Goal: Navigation & Orientation: Find specific page/section

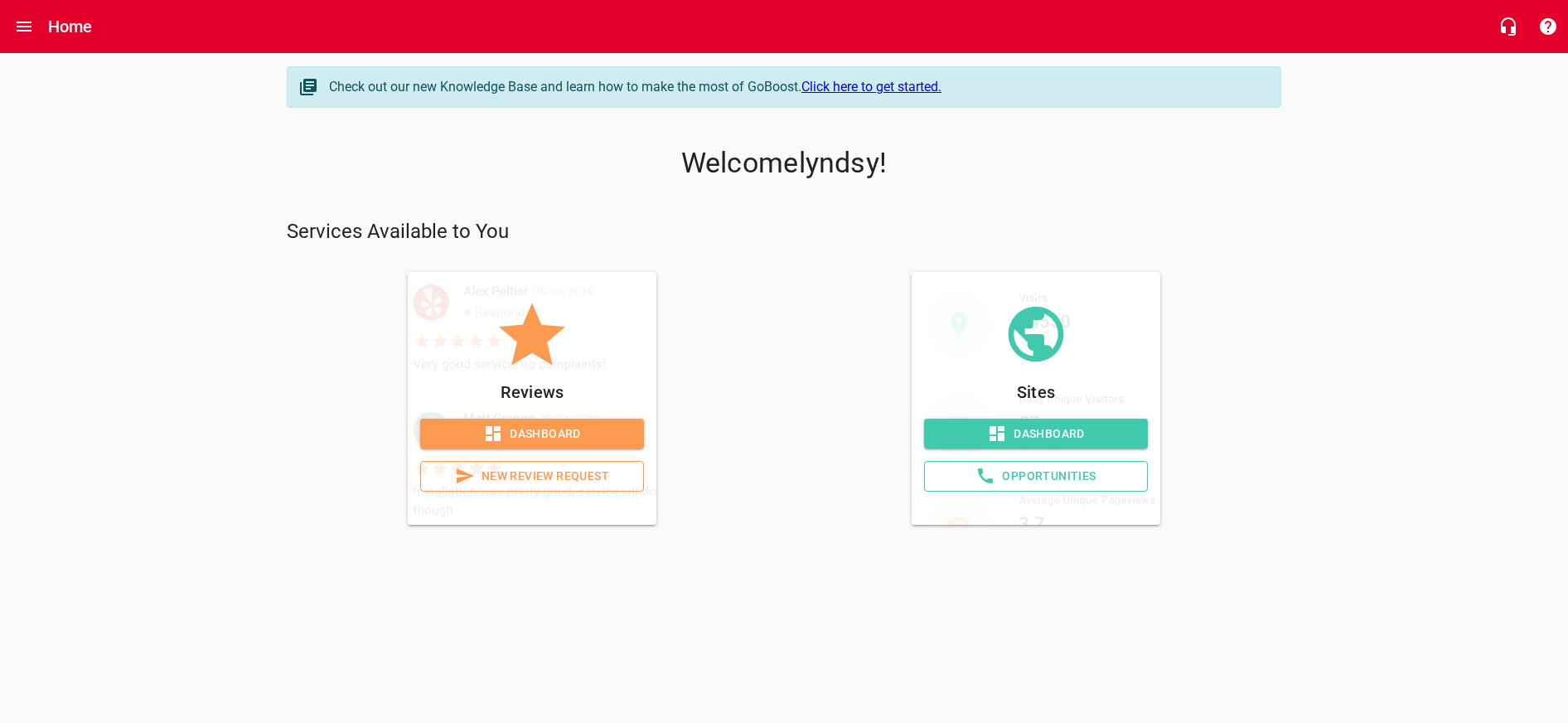
scroll to position [0, 1]
click at [501, 427] on icon at bounding box center [492, 433] width 20 height 20
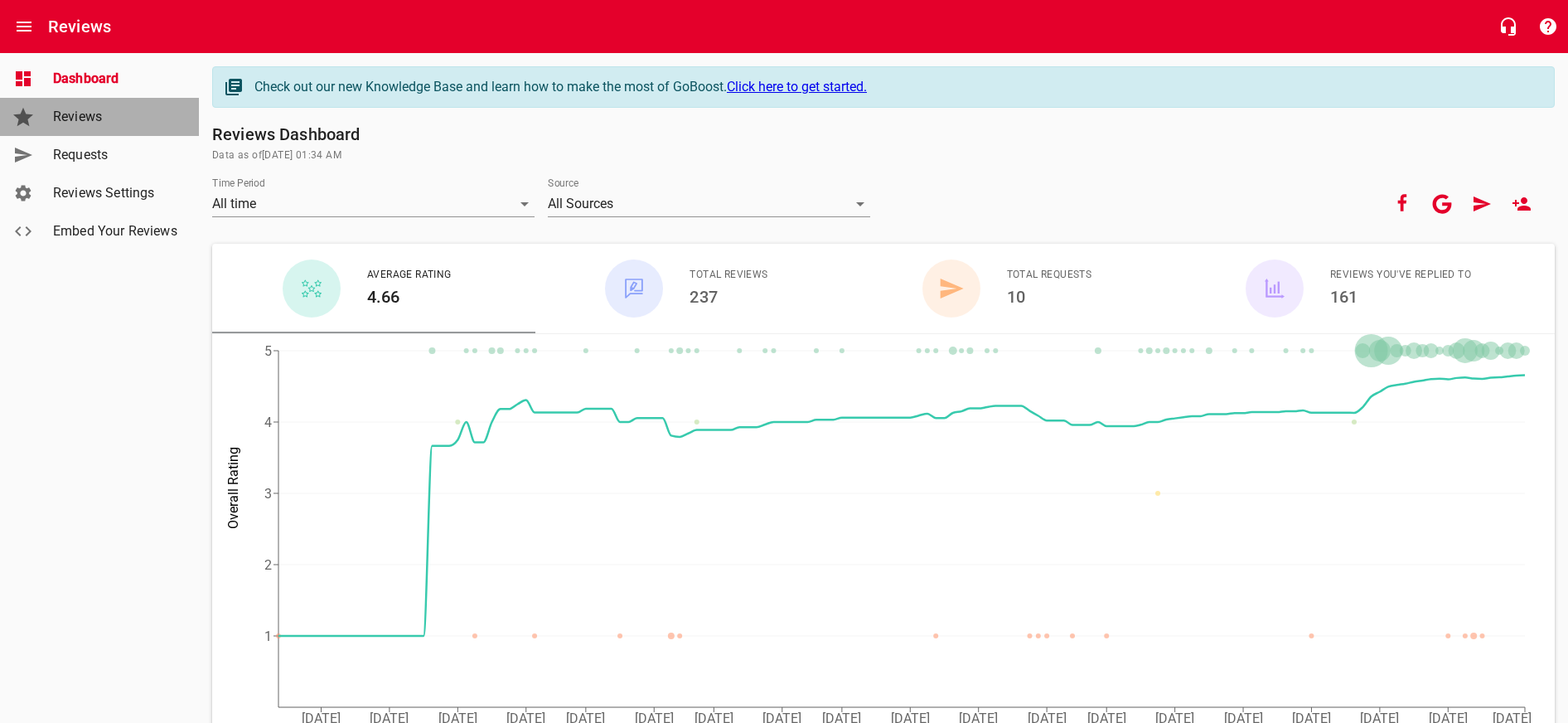
click at [129, 107] on span "Reviews" at bounding box center [115, 117] width 126 height 20
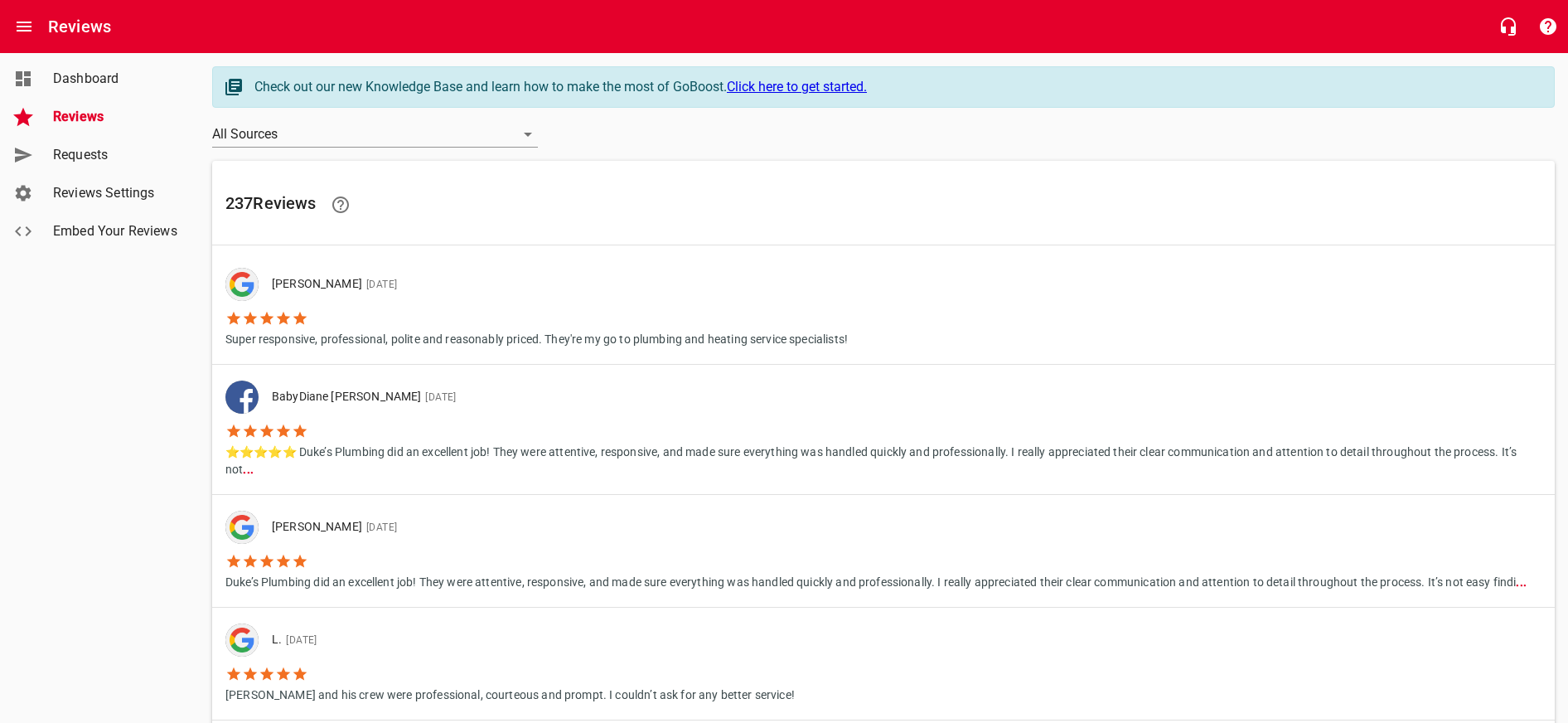
click at [84, 74] on span "Dashboard" at bounding box center [115, 79] width 126 height 20
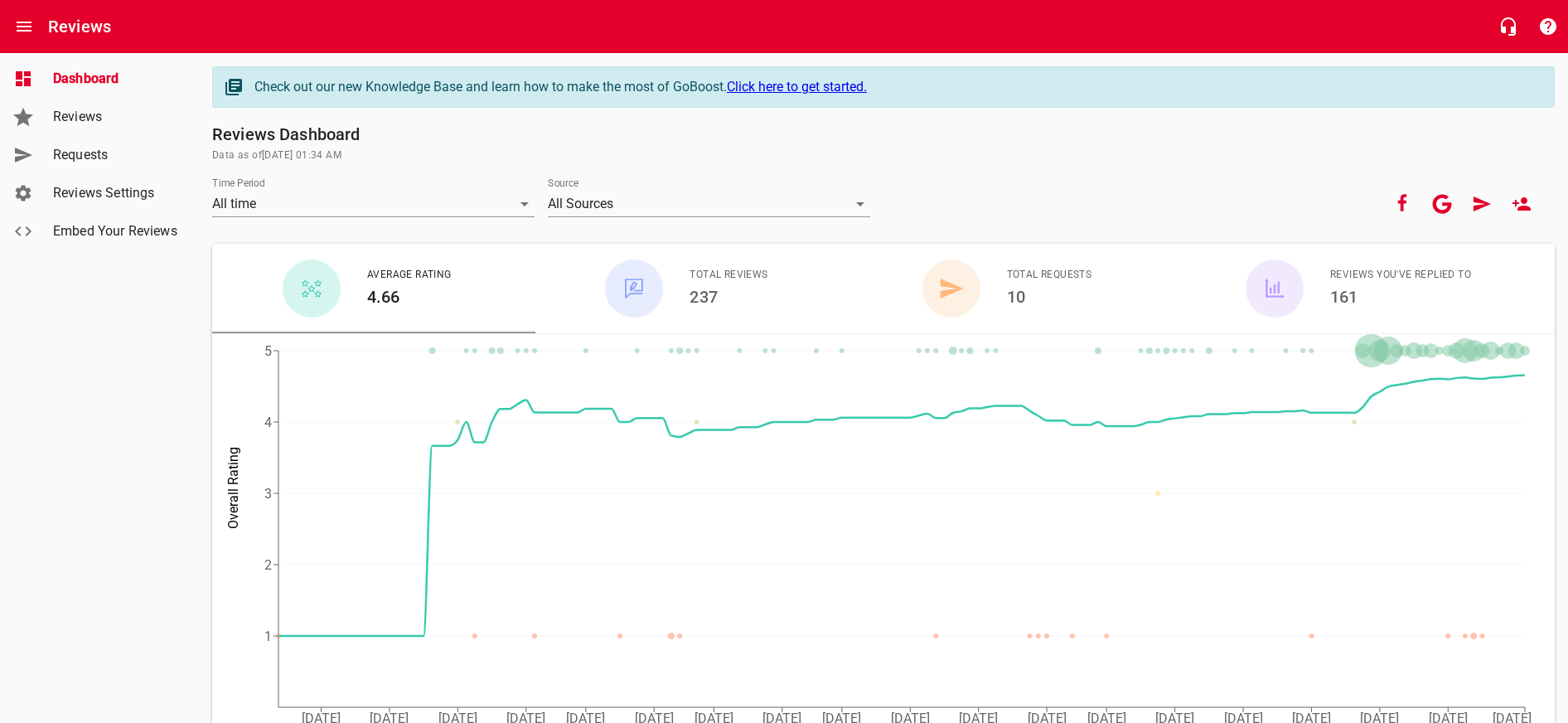
click at [63, 24] on h6 "Reviews" at bounding box center [79, 26] width 63 height 26
click at [36, 24] on button "Open drawer" at bounding box center [23, 26] width 40 height 40
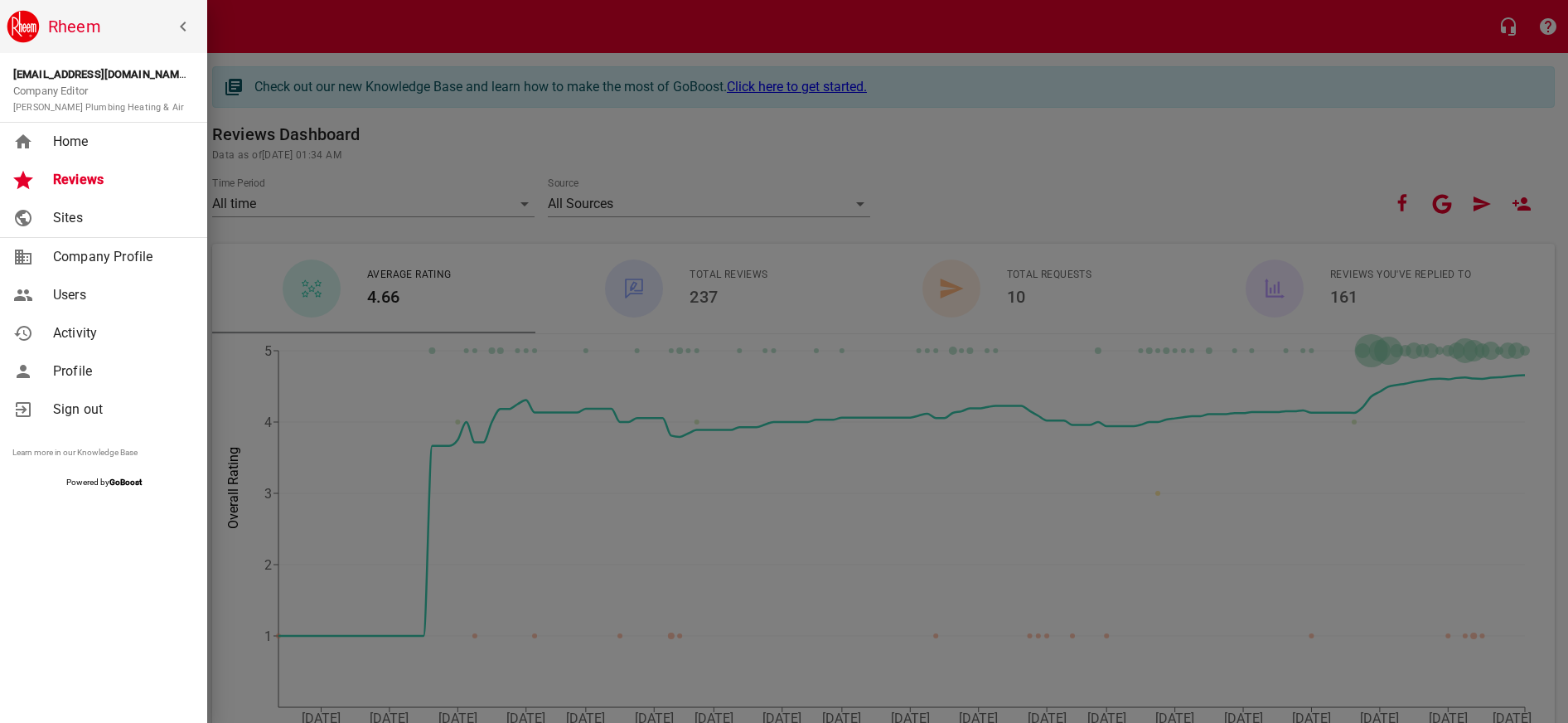
click at [100, 147] on span "Home" at bounding box center [120, 141] width 135 height 20
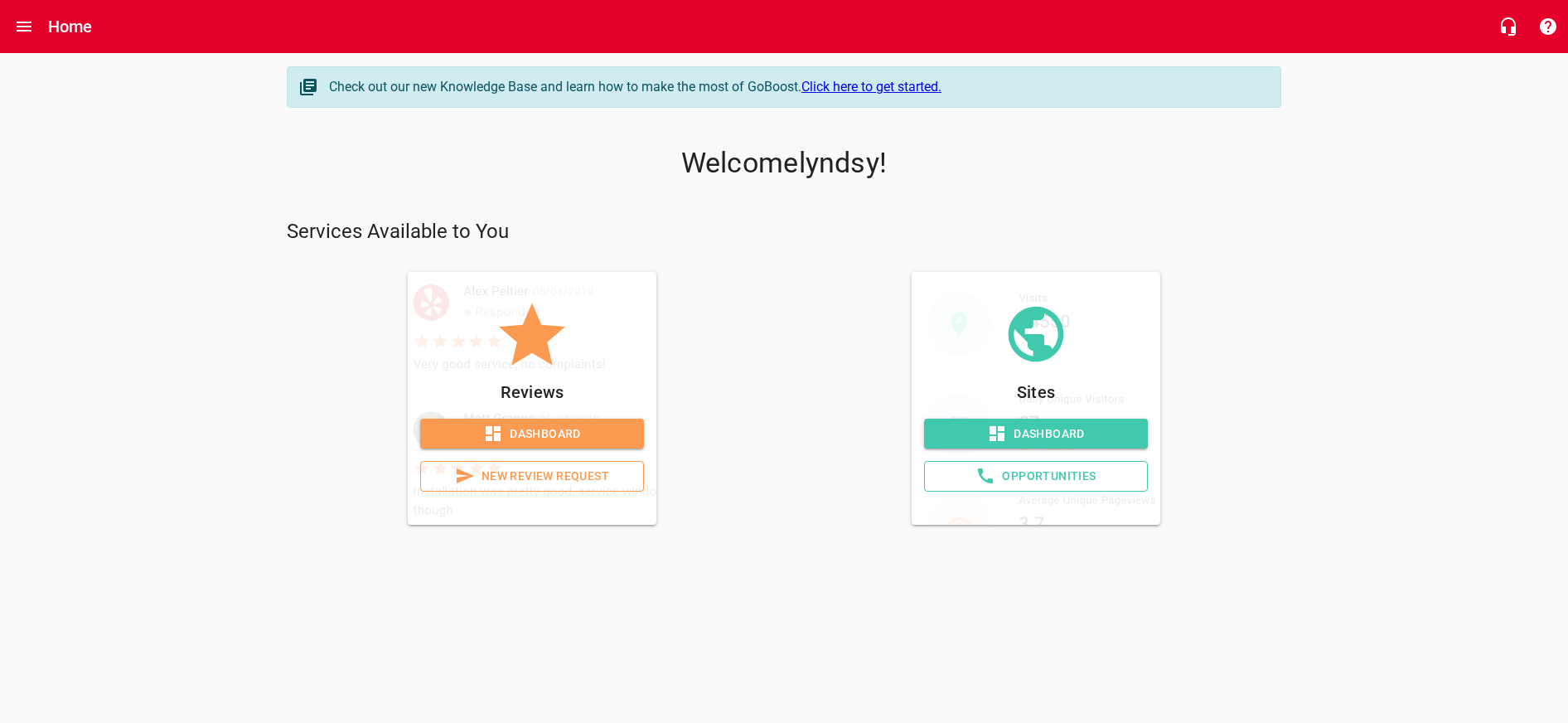
click at [1088, 427] on span "Dashboard" at bounding box center [1036, 433] width 197 height 20
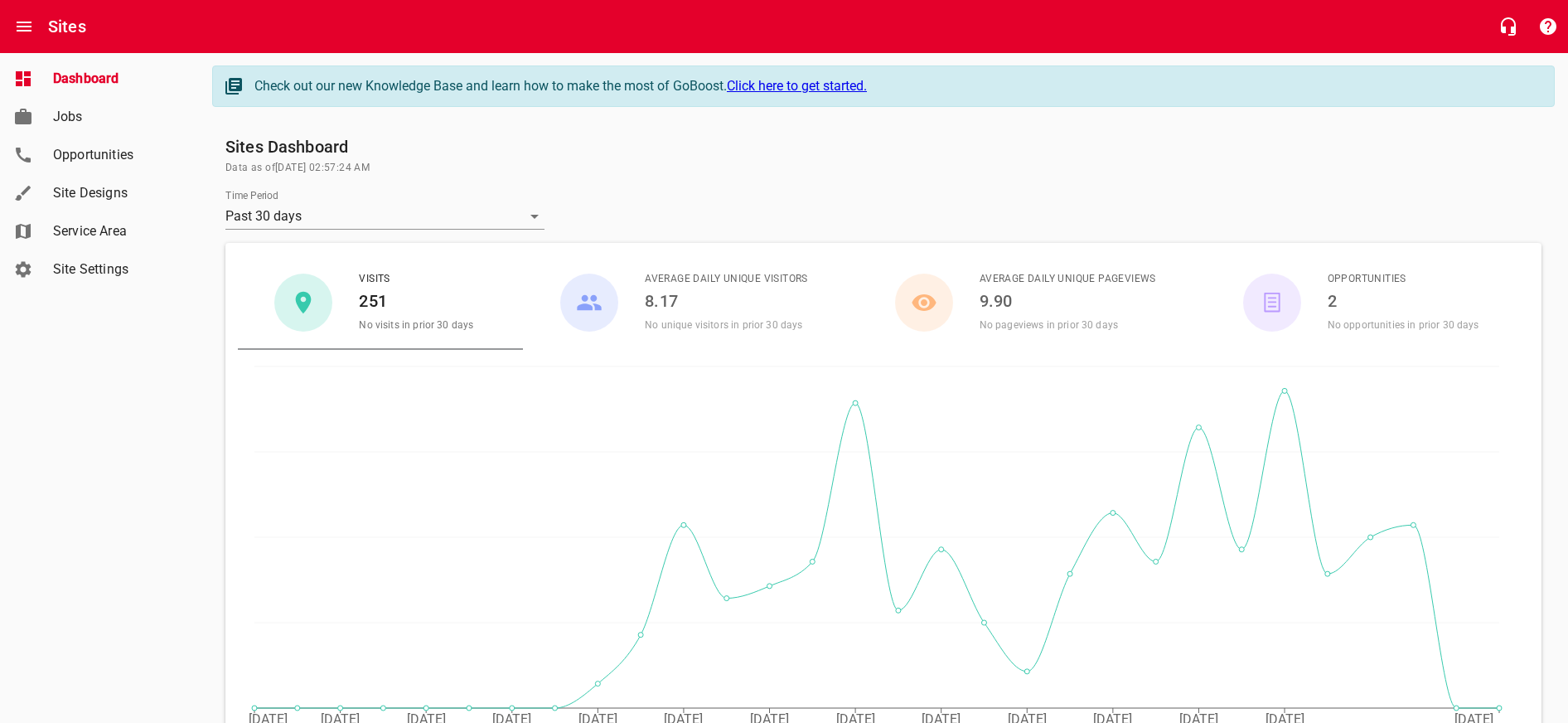
scroll to position [14, 0]
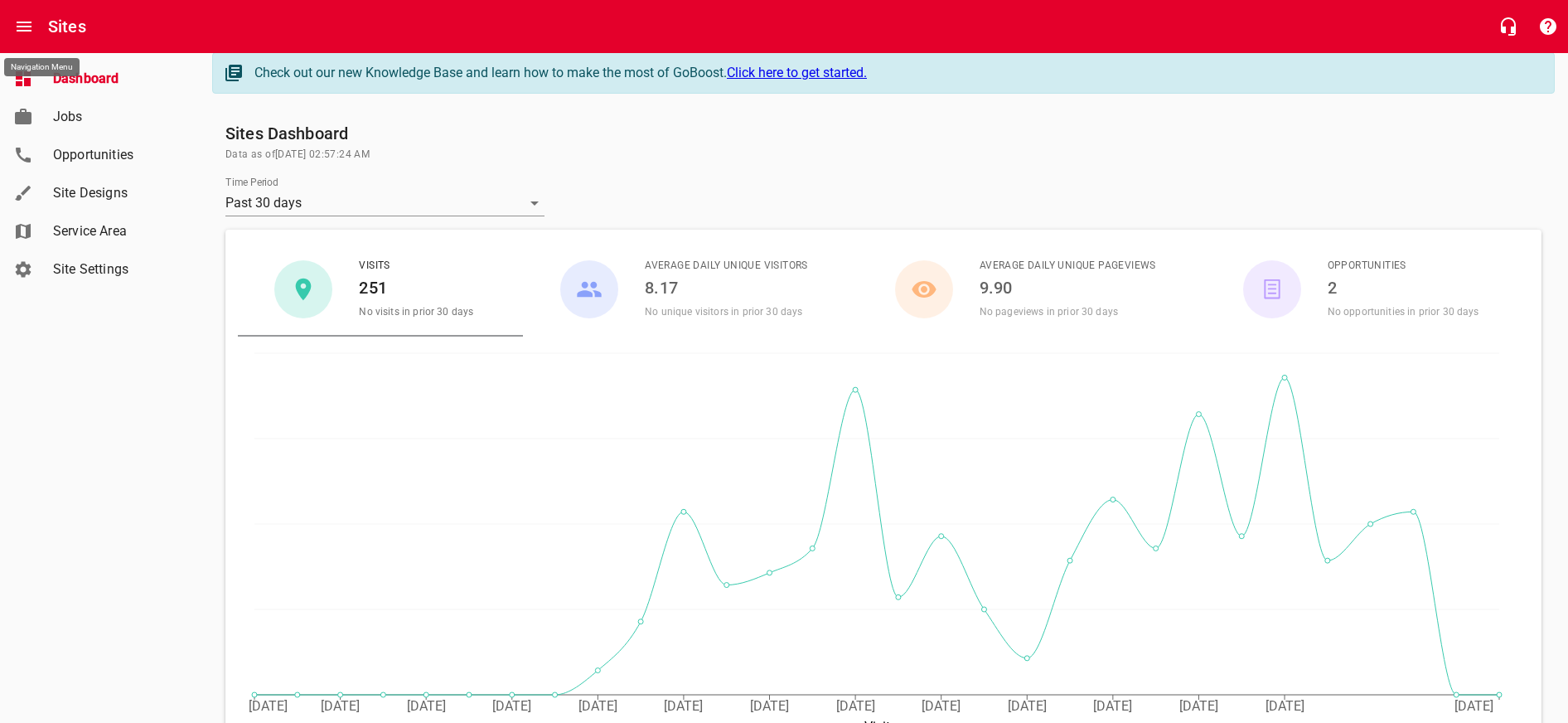
click at [13, 18] on button "Open drawer" at bounding box center [23, 26] width 40 height 40
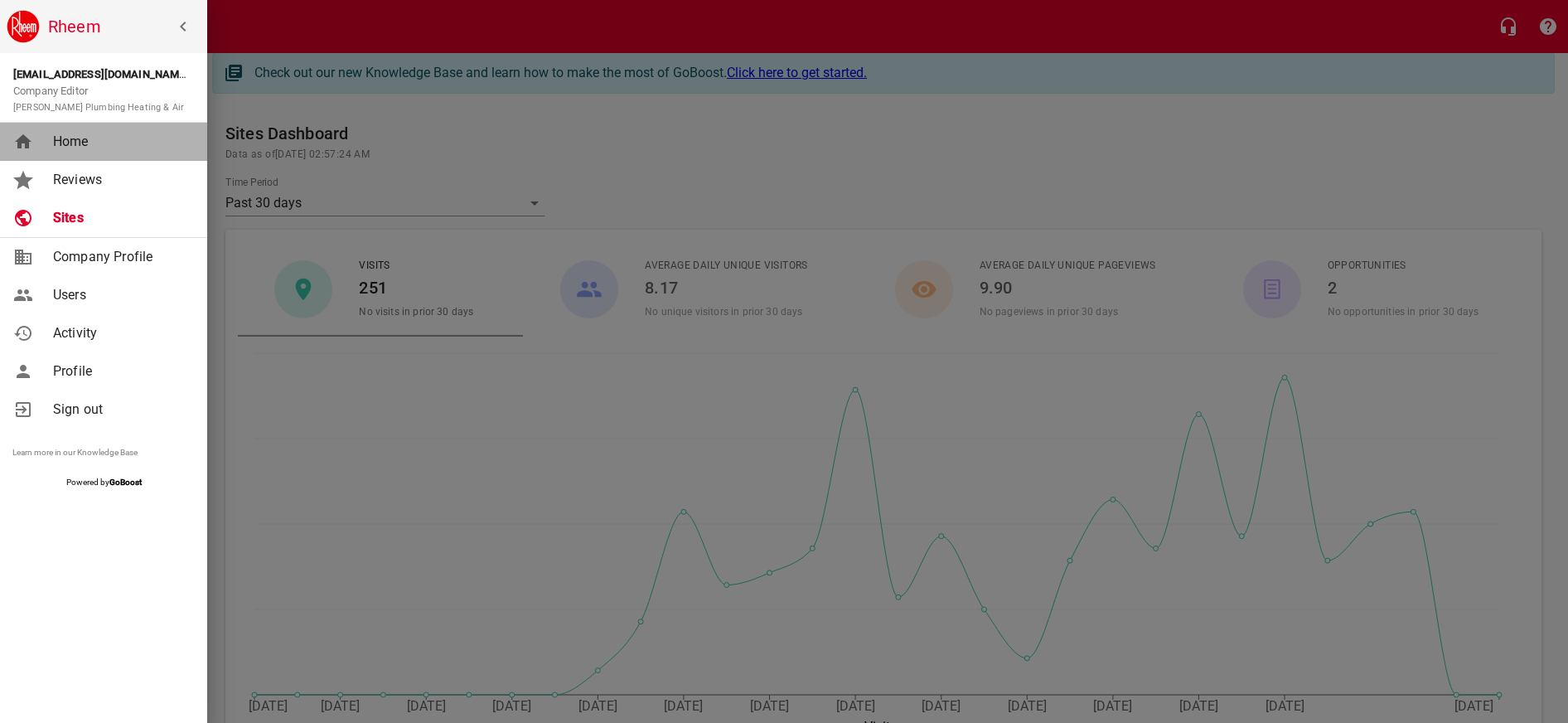
click at [93, 142] on span "Home" at bounding box center [120, 141] width 135 height 20
